Goal: Information Seeking & Learning: Learn about a topic

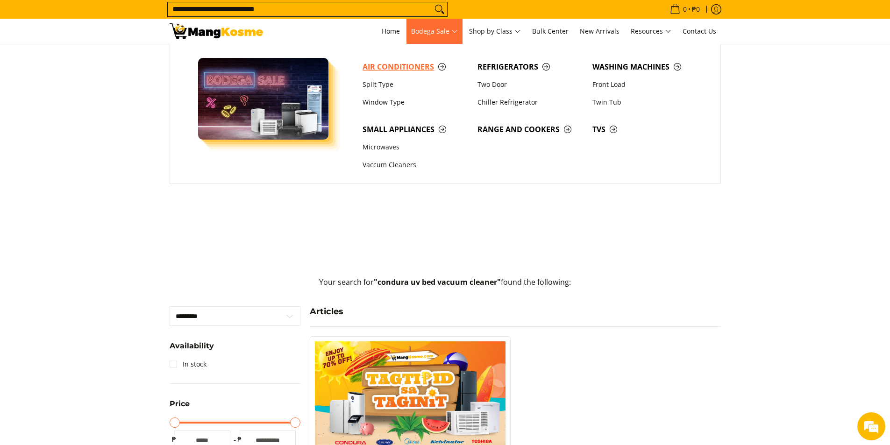
click at [413, 66] on span "Air Conditioners" at bounding box center [416, 67] width 106 height 12
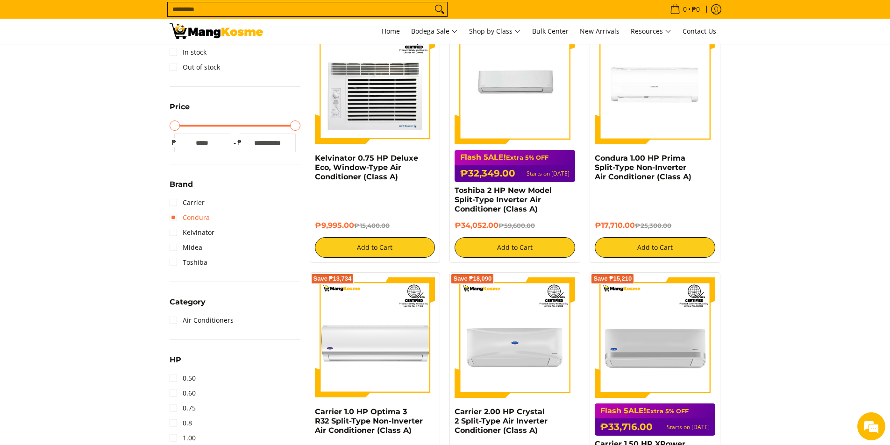
click at [175, 221] on link "Condura" at bounding box center [190, 217] width 40 height 15
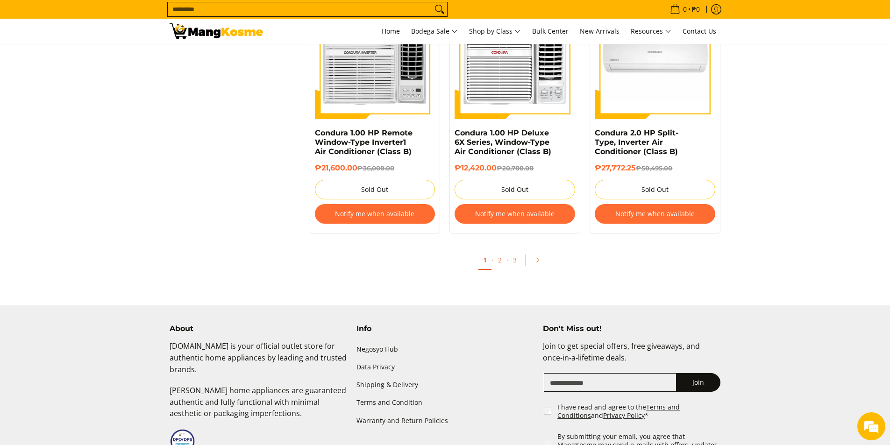
scroll to position [1805, 0]
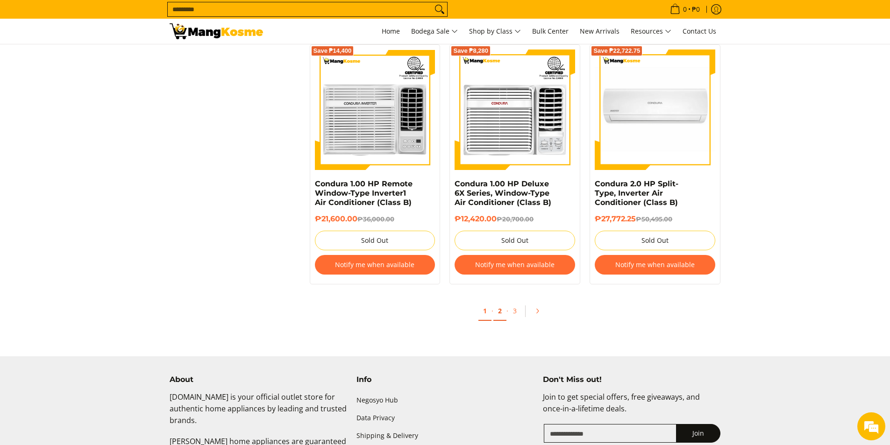
click at [500, 314] on link "2" at bounding box center [499, 311] width 13 height 19
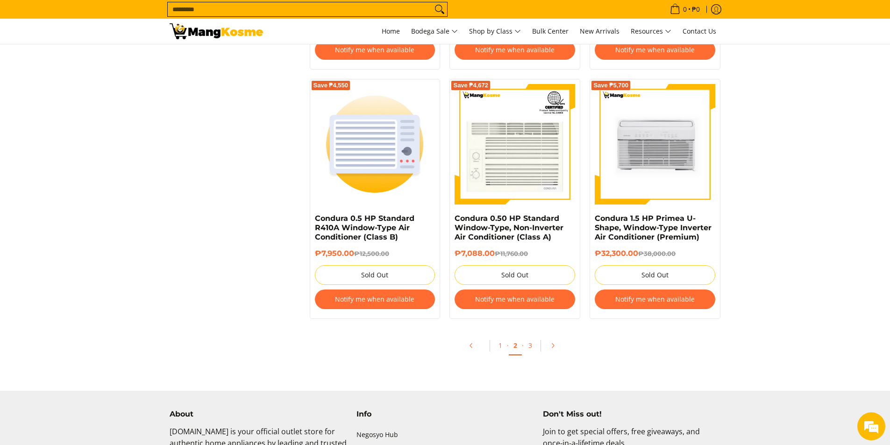
scroll to position [1963, 0]
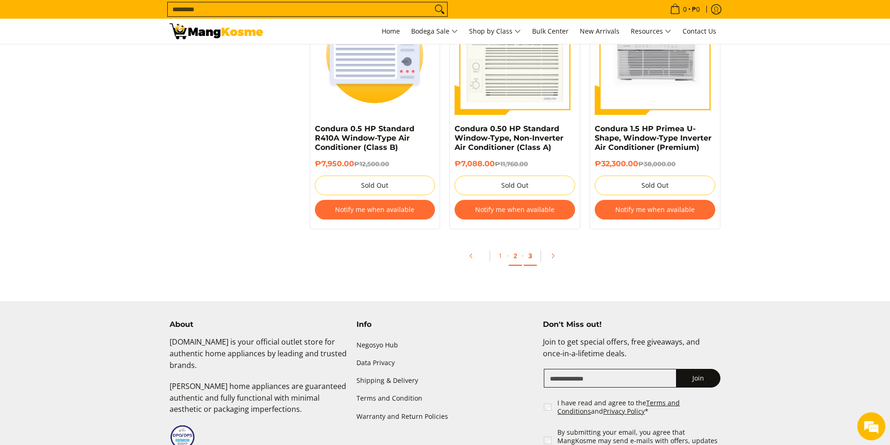
click at [530, 257] on link "3" at bounding box center [530, 256] width 13 height 19
